Goal: Check status: Check status

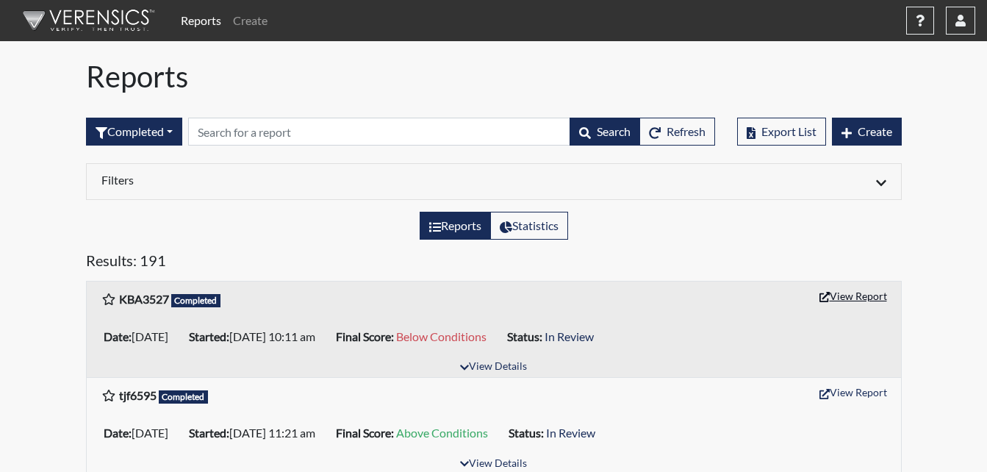
click at [847, 299] on button "View Report" at bounding box center [853, 295] width 81 height 23
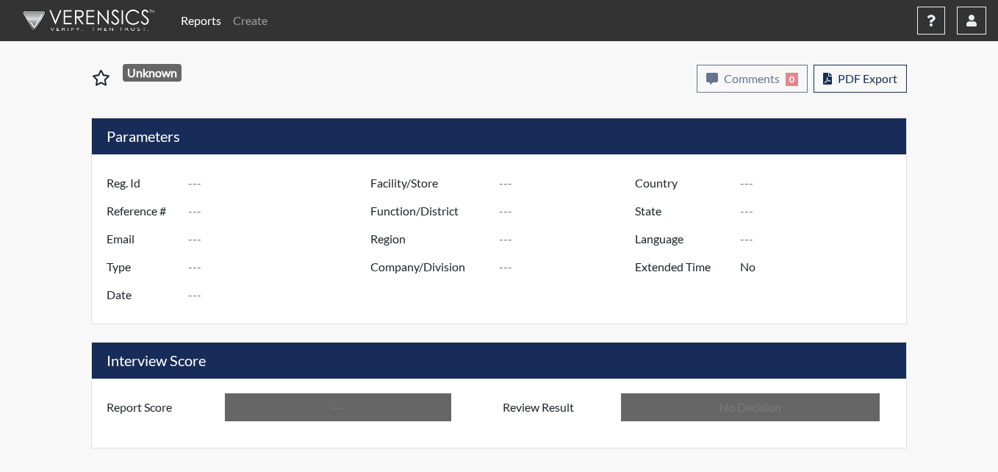
type input "KBA3527"
type input "51244"
type input "---"
type input "Corrections Pre-Employment"
type input "[DATE]"
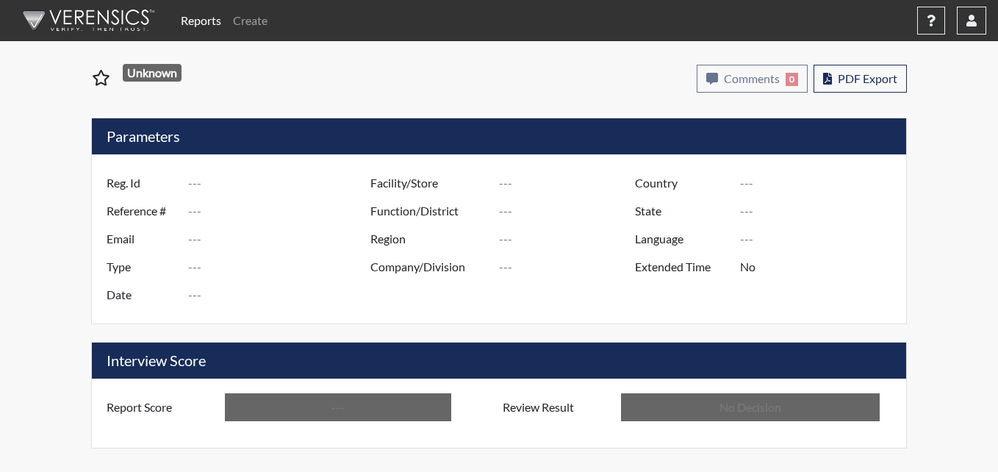
type input "Metro Re-Entry Facility"
type input "[GEOGRAPHIC_DATA]"
type input "[US_STATE]"
type input "English"
type input "Below Conditions"
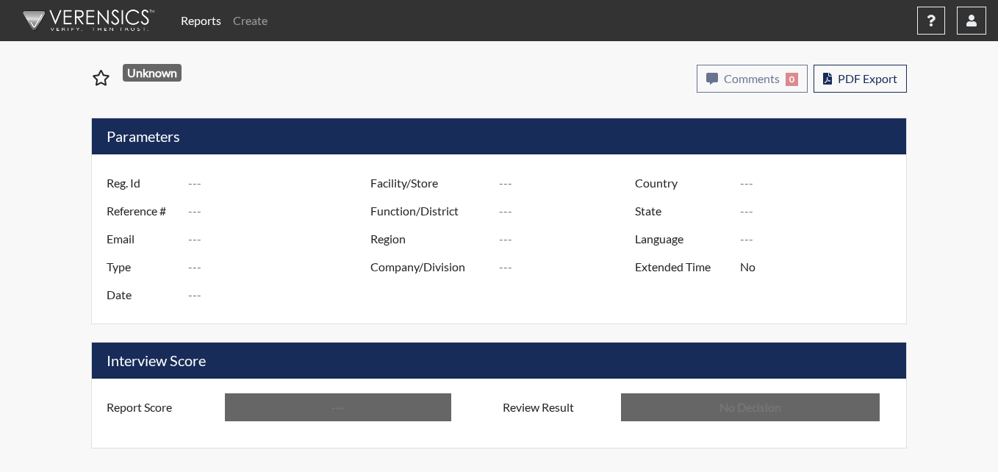
type input "In Review"
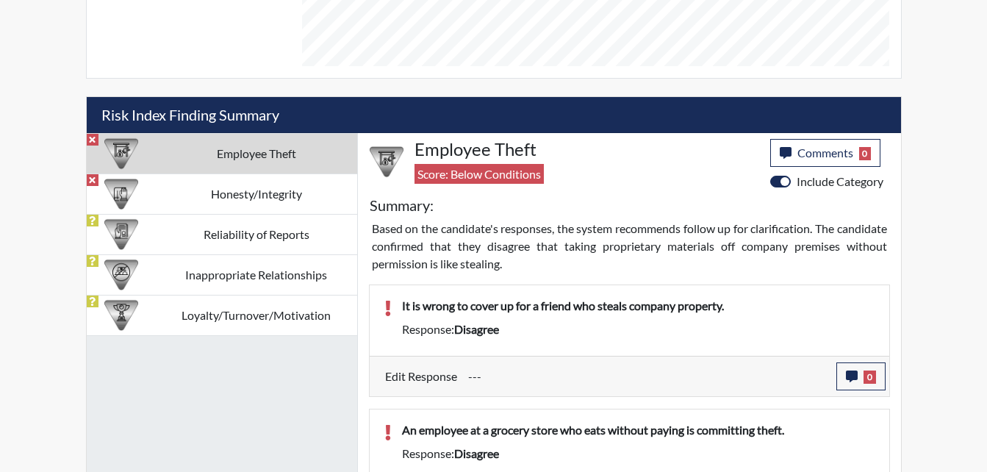
scroll to position [735, 0]
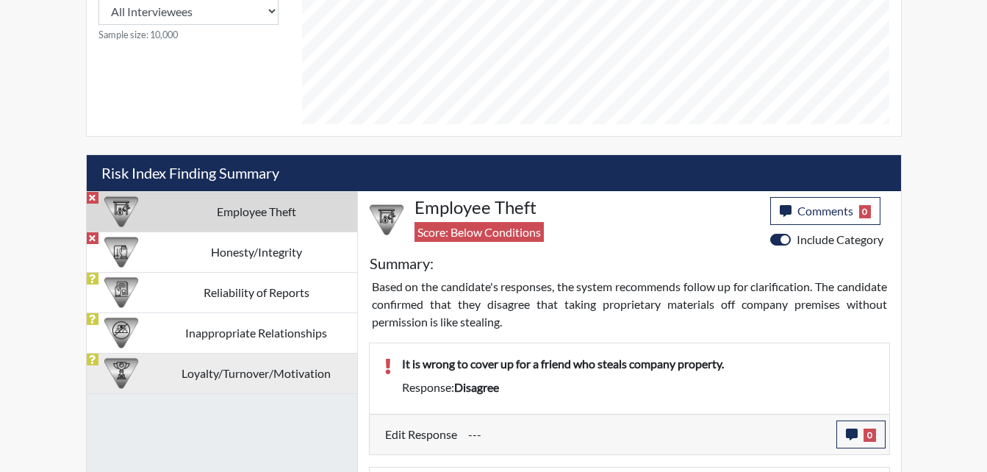
click at [264, 373] on td "Loyalty/Turnover/Motivation" at bounding box center [256, 373] width 201 height 40
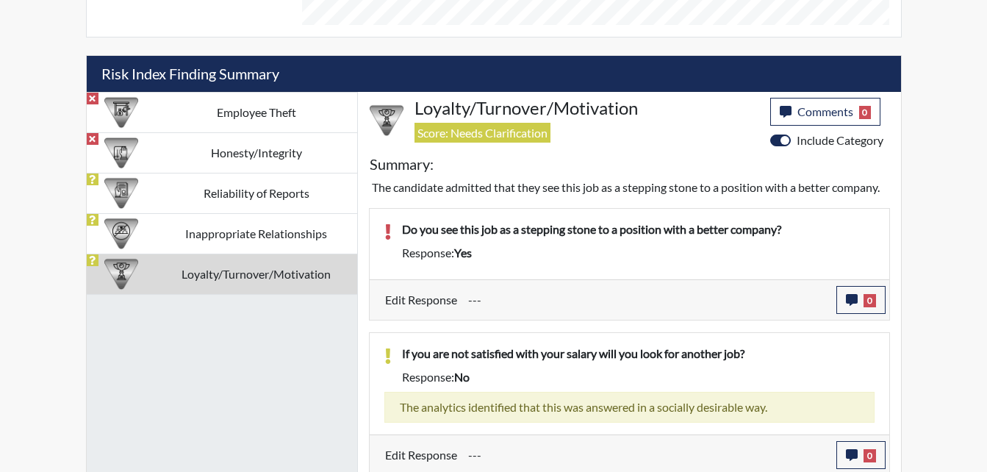
scroll to position [808, 0]
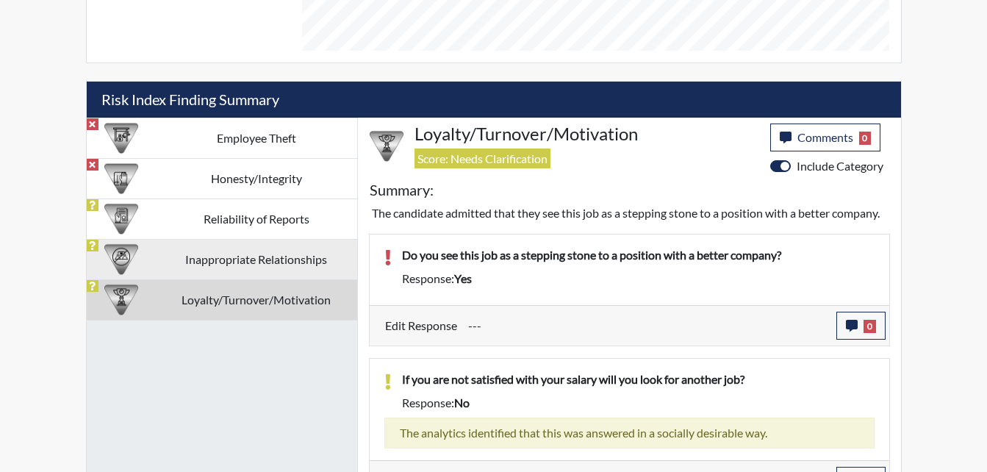
click at [241, 257] on td "Inappropriate Relationships" at bounding box center [256, 259] width 201 height 40
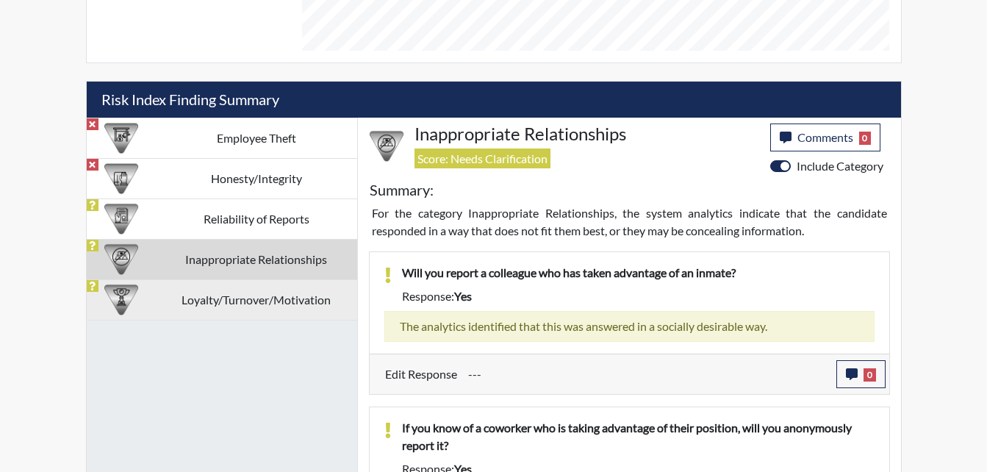
click at [270, 296] on td "Loyalty/Turnover/Motivation" at bounding box center [256, 299] width 201 height 40
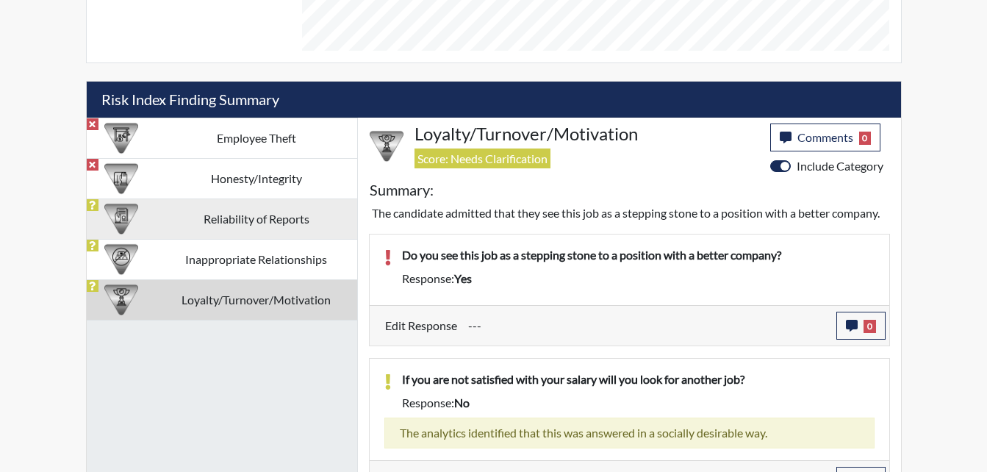
click at [231, 231] on td "Reliability of Reports" at bounding box center [256, 218] width 201 height 40
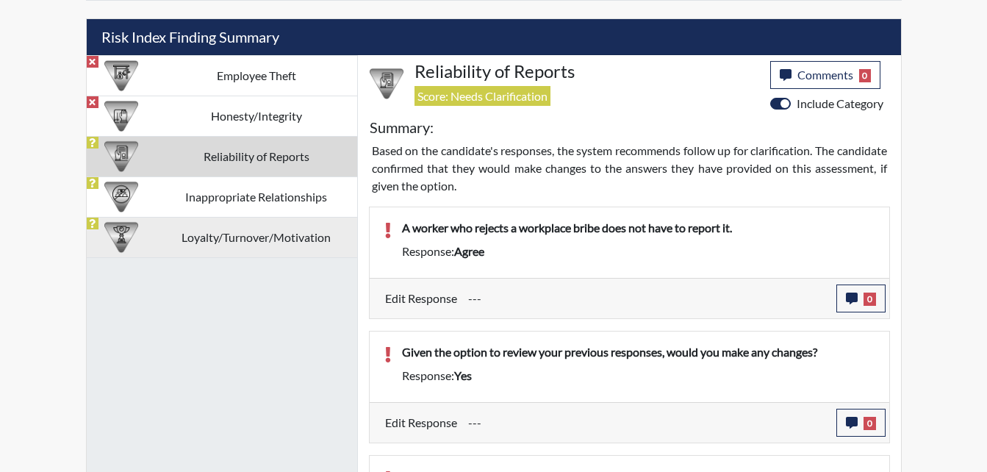
scroll to position [882, 0]
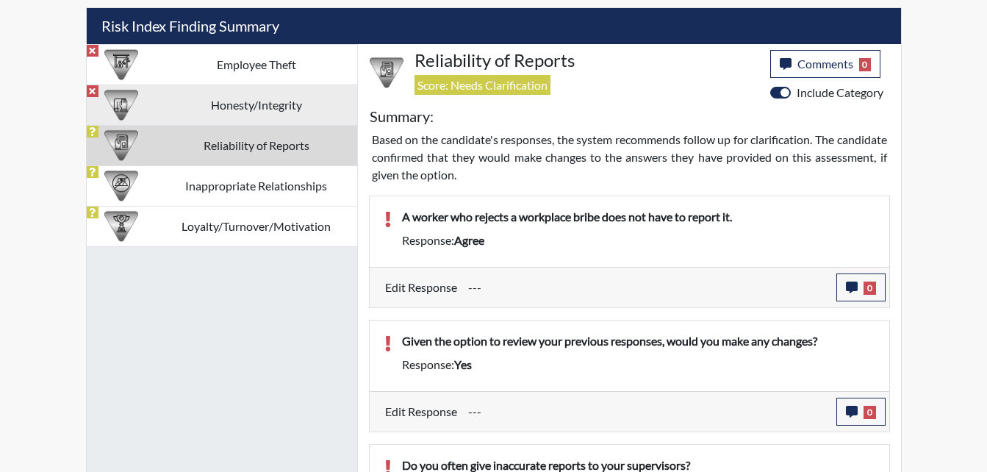
click at [226, 113] on td "Honesty/Integrity" at bounding box center [256, 105] width 201 height 40
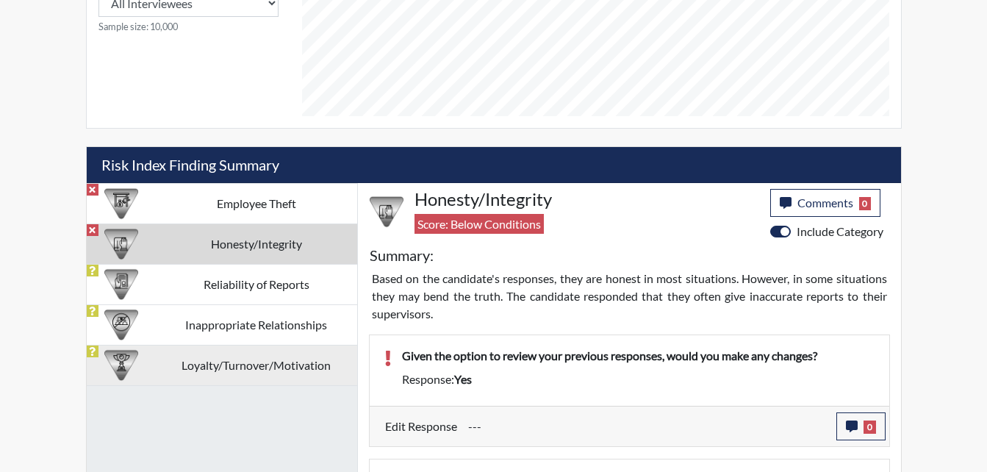
scroll to position [735, 0]
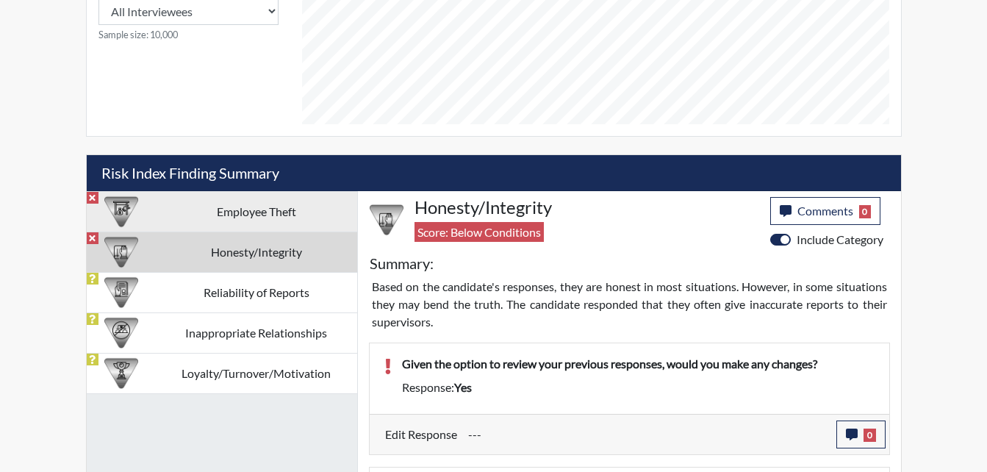
click at [248, 223] on td "Employee Theft" at bounding box center [256, 211] width 201 height 40
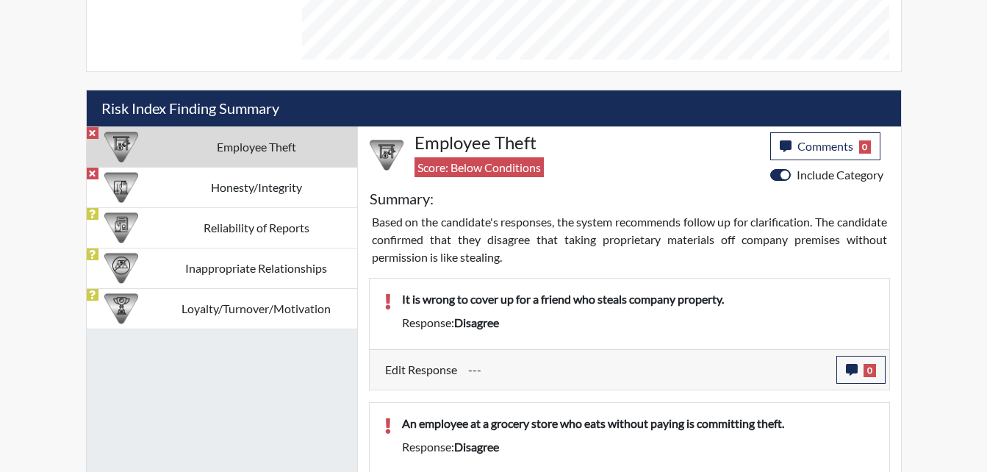
scroll to position [799, 0]
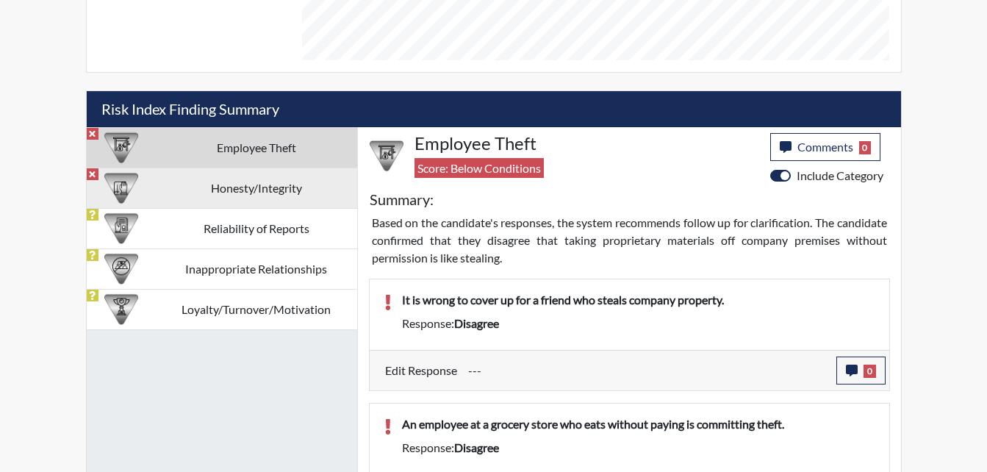
click at [242, 187] on td "Honesty/Integrity" at bounding box center [256, 188] width 201 height 40
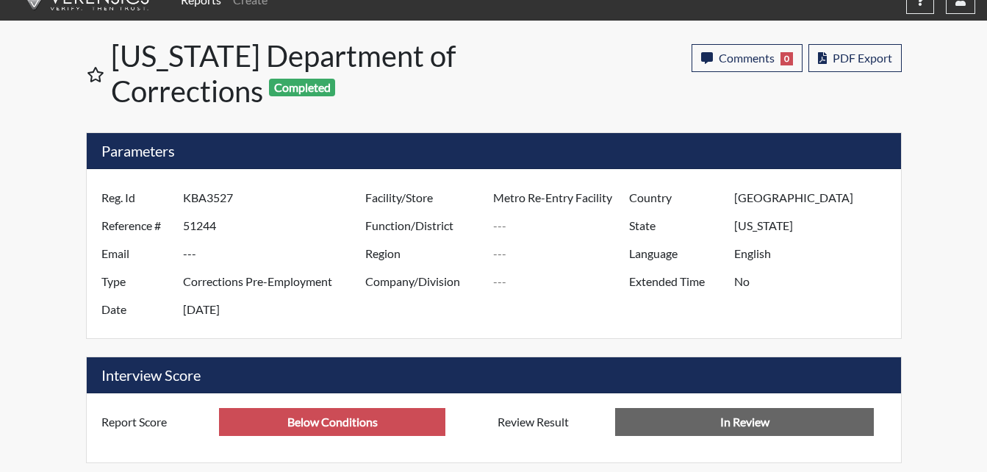
scroll to position [0, 0]
